Goal: Task Accomplishment & Management: Manage account settings

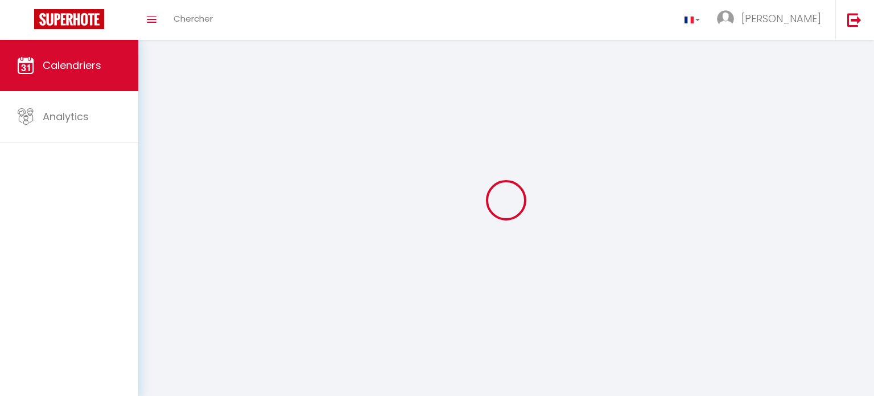
select select
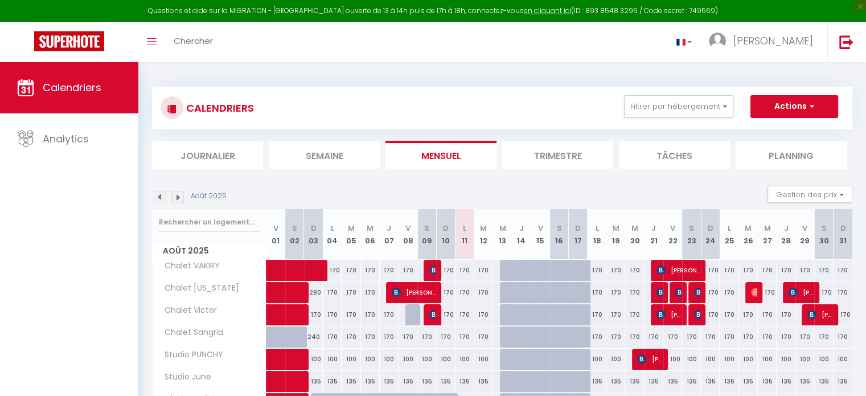
select select
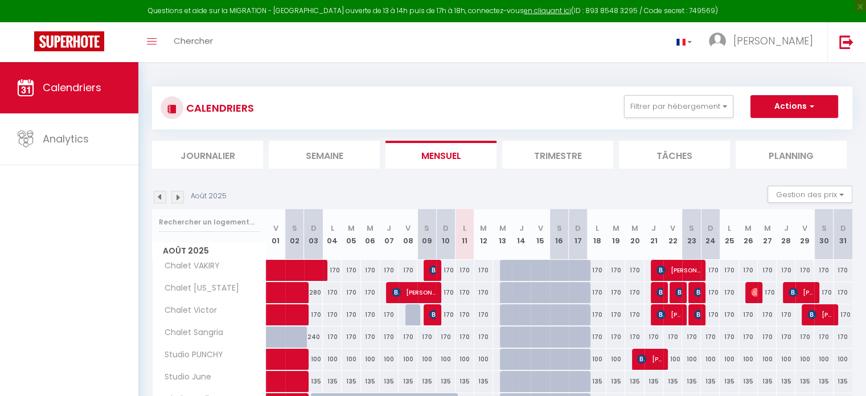
select select
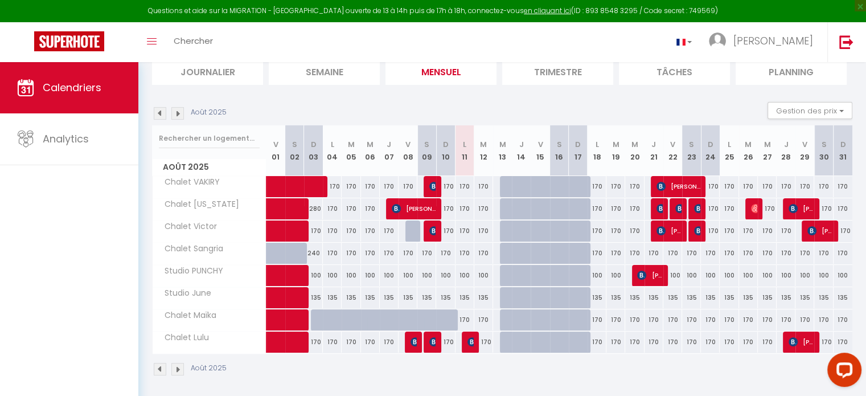
scroll to position [87, 0]
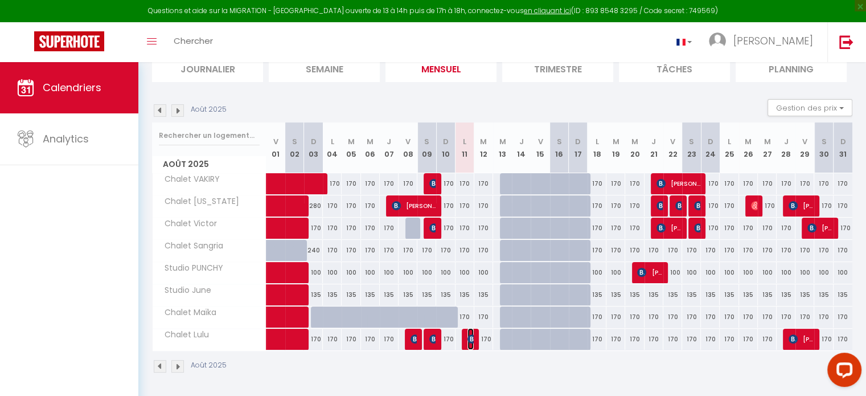
click at [471, 338] on img at bounding box center [471, 338] width 9 height 9
select select "OK"
select select "KO"
select select "0"
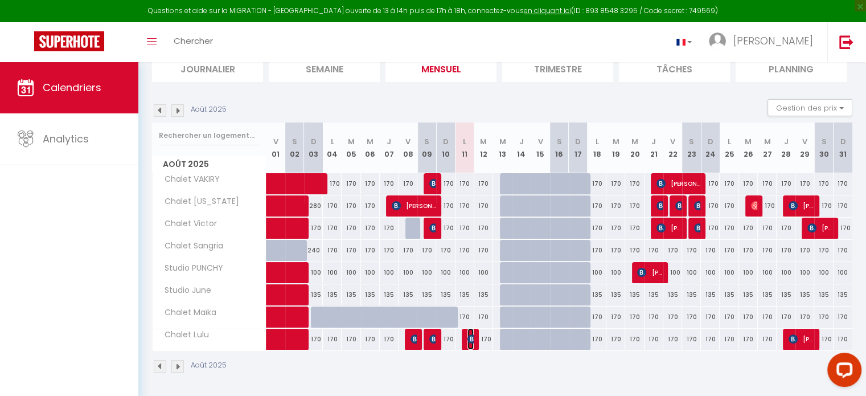
select select "1"
select select
